Goal: Use online tool/utility: Utilize a website feature to perform a specific function

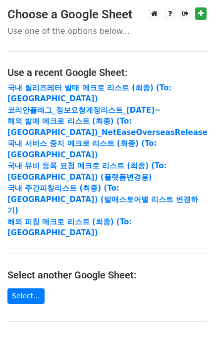
scroll to position [169, 0]
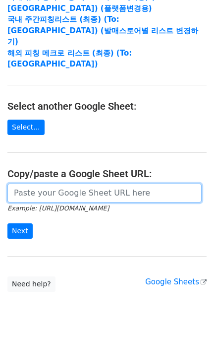
drag, startPoint x: 82, startPoint y: 164, endPoint x: 78, endPoint y: 168, distance: 5.3
click at [82, 184] on input "url" at bounding box center [104, 193] width 195 height 19
paste input "[URL][DOMAIN_NAME]"
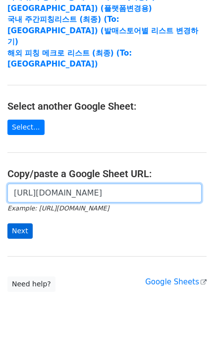
scroll to position [0, 294]
type input "[URL][DOMAIN_NAME]"
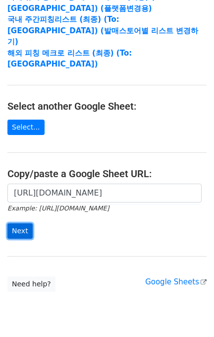
click at [18, 223] on input "Next" at bounding box center [19, 230] width 25 height 15
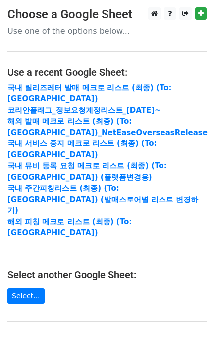
scroll to position [169, 0]
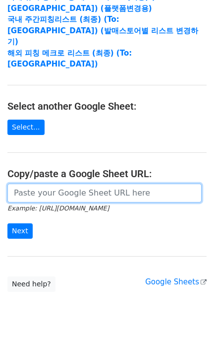
click at [51, 184] on input "url" at bounding box center [104, 193] width 195 height 19
paste input "https://docs.google.com/spreadsheets/d/19rXi-qD8mX5IsjKuvenr82JELj8jXVWUKlropAJ…"
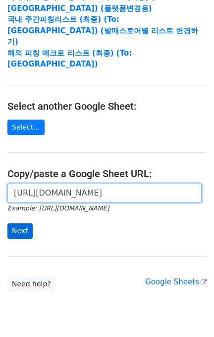
type input "https://docs.google.com/spreadsheets/d/19rXi-qD8mX5IsjKuvenr82JELj8jXVWUKlropAJ…"
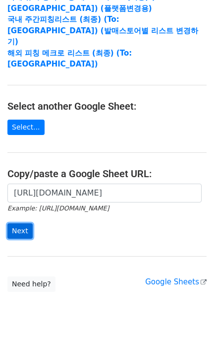
click at [26, 223] on input "Next" at bounding box center [19, 230] width 25 height 15
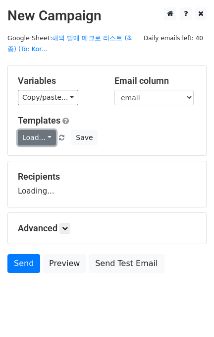
click at [37, 133] on link "Load..." at bounding box center [37, 137] width 38 height 15
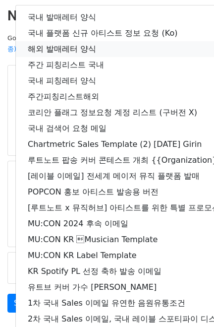
click at [70, 54] on link "해외 발매레터 양식" at bounding box center [175, 49] width 319 height 16
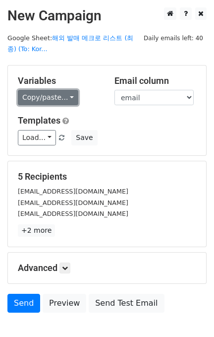
click at [47, 93] on link "Copy/paste..." at bounding box center [48, 97] width 61 height 15
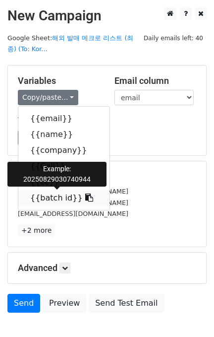
click at [56, 198] on link "{{batch id}}" at bounding box center [63, 198] width 91 height 16
